Goal: Task Accomplishment & Management: Use online tool/utility

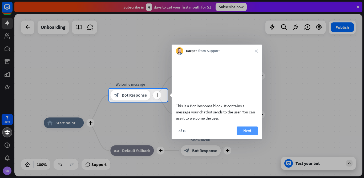
click at [248, 135] on button "Next" at bounding box center [247, 130] width 21 height 9
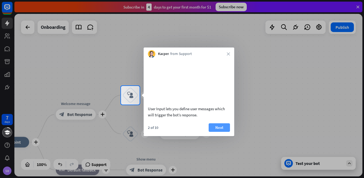
click at [217, 132] on button "Next" at bounding box center [219, 127] width 21 height 9
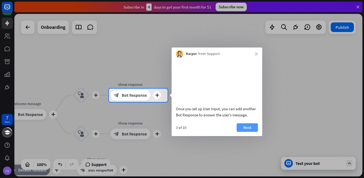
click at [244, 132] on button "Next" at bounding box center [247, 127] width 21 height 9
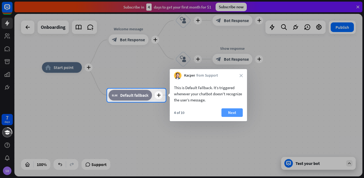
click at [239, 112] on button "Next" at bounding box center [232, 112] width 21 height 9
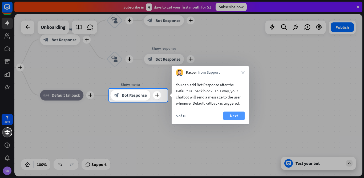
click at [234, 114] on button "Next" at bounding box center [234, 116] width 21 height 9
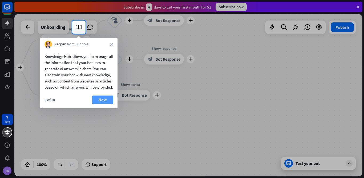
click at [99, 104] on button "Next" at bounding box center [102, 100] width 21 height 9
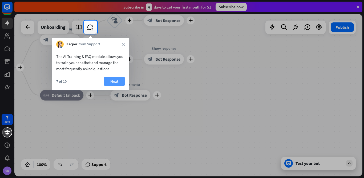
click at [114, 80] on button "Next" at bounding box center [114, 81] width 21 height 9
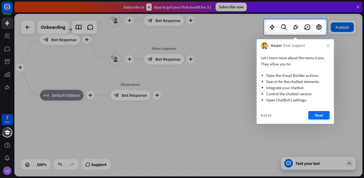
click at [319, 111] on div "Let’s learn more about the menu icons. They allow you to: Open the Visual Build…" at bounding box center [295, 86] width 77 height 74
click at [319, 112] on button "Next" at bounding box center [319, 115] width 21 height 9
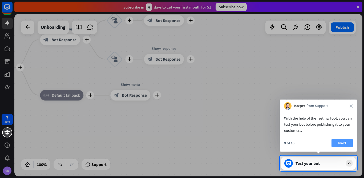
click at [349, 142] on button "Next" at bounding box center [342, 143] width 21 height 9
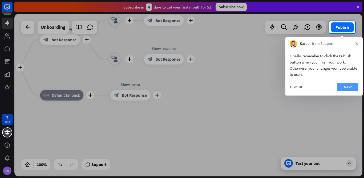
click at [351, 84] on button "Next" at bounding box center [347, 87] width 21 height 9
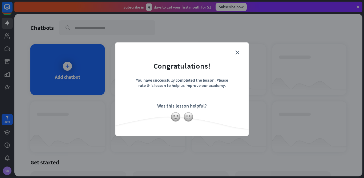
click at [182, 108] on div "Was this lesson helpful?" at bounding box center [182, 106] width 50 height 6
click at [188, 119] on img at bounding box center [189, 117] width 10 height 10
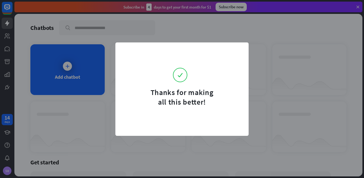
click at [104, 39] on div "Thanks for making all this better!" at bounding box center [182, 89] width 364 height 178
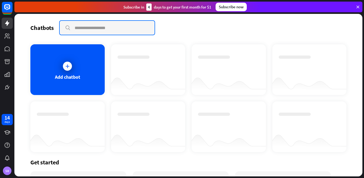
click at [117, 27] on input "text" at bounding box center [107, 28] width 95 height 14
type input "*"
click at [147, 30] on input "**" at bounding box center [107, 28] width 95 height 14
type input "**"
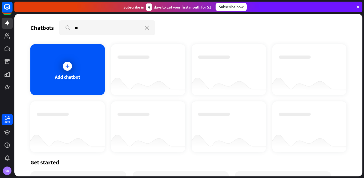
click at [194, 5] on div "Subscribe [DATE] to get your first month for $1" at bounding box center [168, 6] width 88 height 7
click at [75, 64] on div "Add chatbot" at bounding box center [67, 69] width 74 height 51
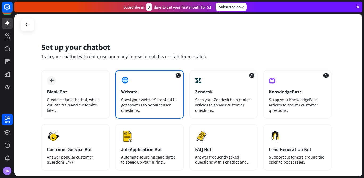
click at [146, 101] on div "Crawl your website’s content to get answers to popular user questions." at bounding box center [149, 105] width 57 height 16
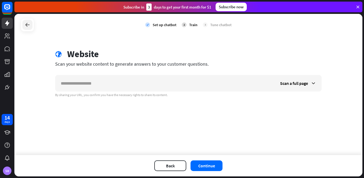
click at [24, 27] on icon at bounding box center [27, 25] width 6 height 6
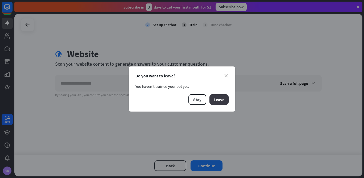
click at [218, 101] on button "Leave" at bounding box center [219, 99] width 19 height 11
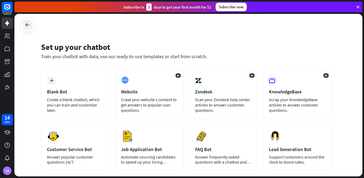
click at [29, 25] on icon at bounding box center [27, 25] width 6 height 6
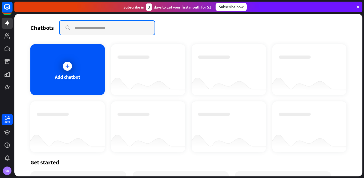
click at [88, 26] on input "text" at bounding box center [107, 28] width 95 height 14
type input "**"
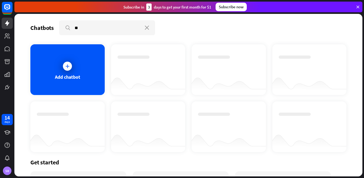
click at [47, 163] on div "Get started" at bounding box center [188, 161] width 316 height 7
click at [7, 121] on div "days" at bounding box center [7, 122] width 5 height 4
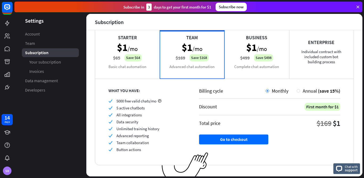
scroll to position [48, 0]
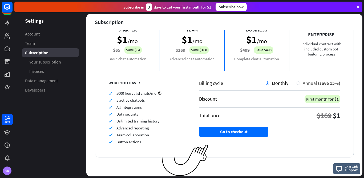
click at [297, 82] on div at bounding box center [298, 82] width 3 height 3
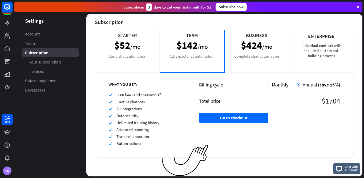
click at [5, 15] on div at bounding box center [7, 9] width 11 height 14
click at [7, 27] on link at bounding box center [7, 23] width 11 height 11
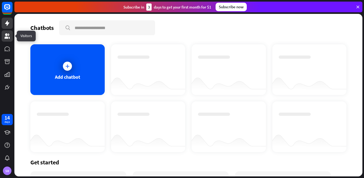
click at [4, 41] on link at bounding box center [7, 35] width 11 height 11
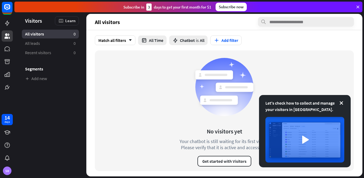
click at [345, 100] on div "Let's check how to collect and manage your visitors in [GEOGRAPHIC_DATA]." at bounding box center [305, 131] width 92 height 72
click at [342, 104] on icon at bounding box center [341, 102] width 5 height 5
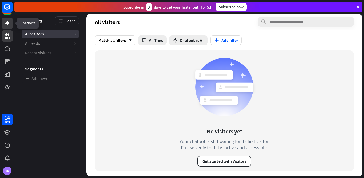
click at [5, 26] on icon at bounding box center [7, 23] width 6 height 6
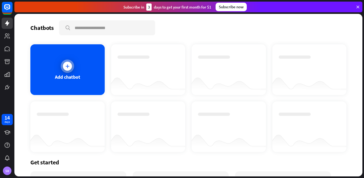
click at [77, 62] on div "Add chatbot" at bounding box center [67, 69] width 74 height 51
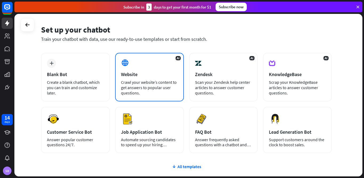
scroll to position [27, 0]
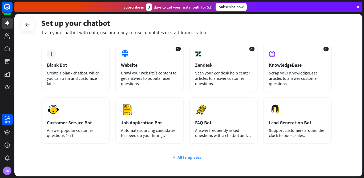
click at [199, 158] on div "All templates" at bounding box center [186, 156] width 291 height 5
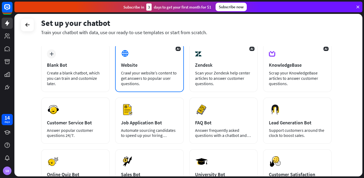
click at [163, 57] on div "AI Website Crawl your website’s content to get answers to popular user question…" at bounding box center [149, 67] width 69 height 49
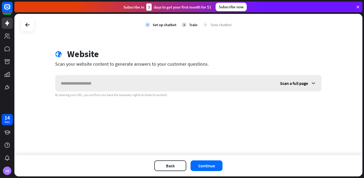
click at [155, 78] on input "text" at bounding box center [165, 83] width 220 height 16
click at [313, 83] on icon at bounding box center [313, 83] width 5 height 5
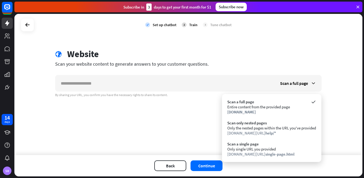
click at [359, 5] on icon at bounding box center [358, 7] width 5 height 5
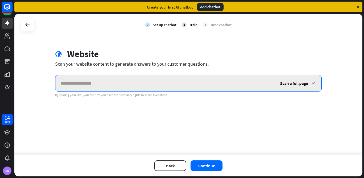
click at [99, 86] on input "text" at bounding box center [165, 83] width 220 height 16
